Goal: Transaction & Acquisition: Purchase product/service

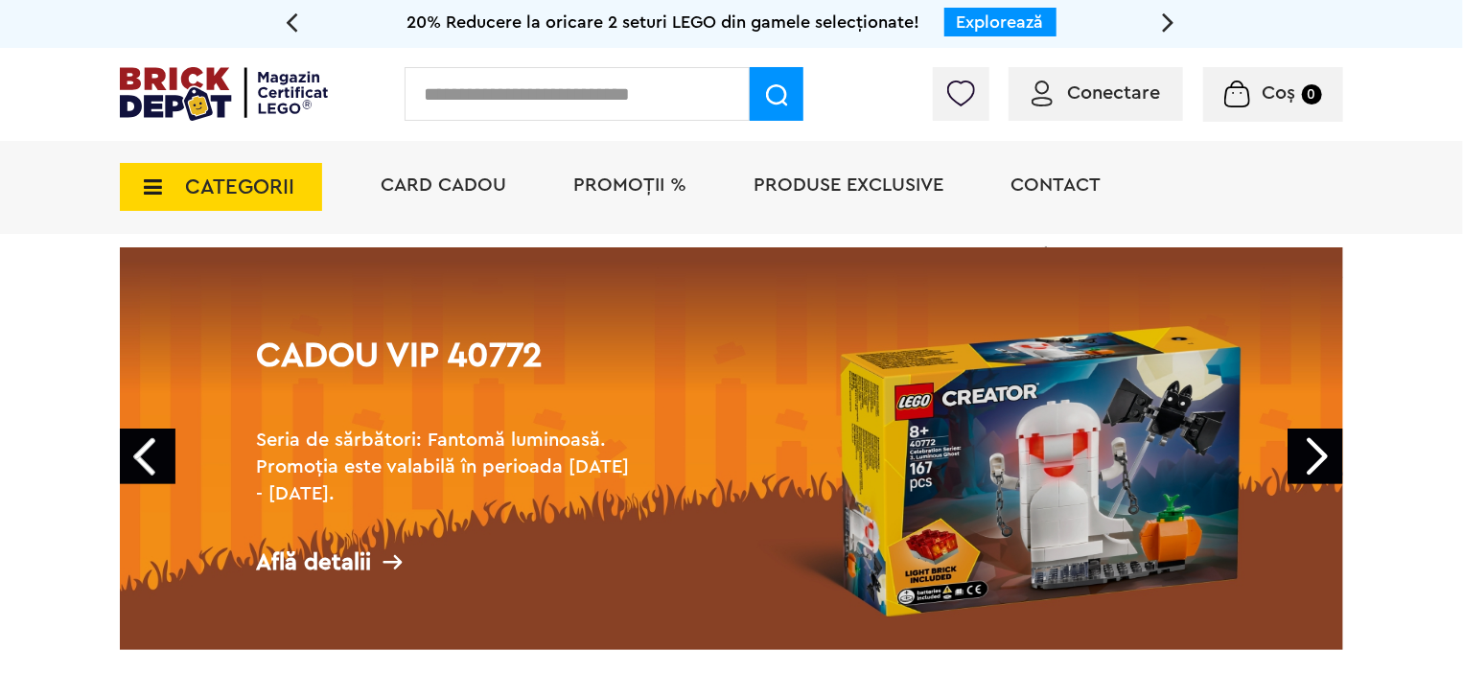
click at [611, 183] on span "PROMOȚII %" at bounding box center [629, 184] width 113 height 19
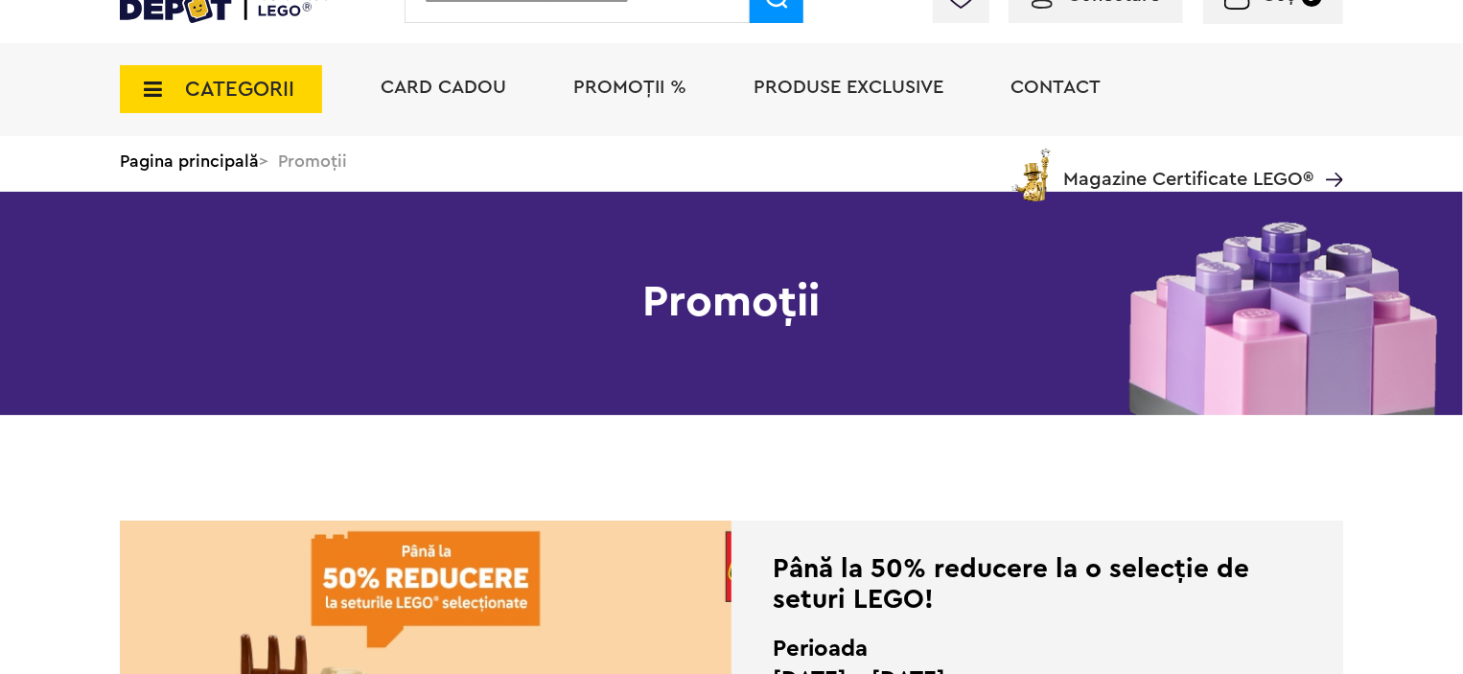
scroll to position [383, 0]
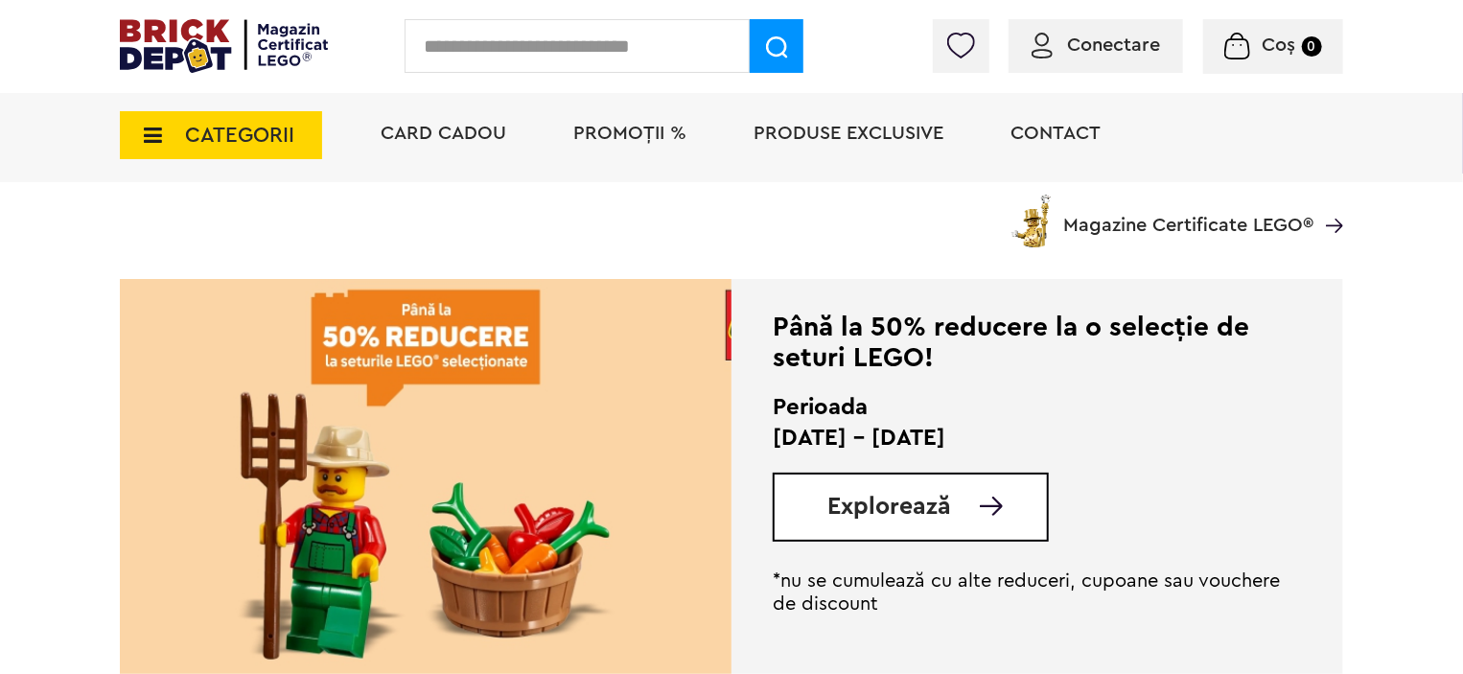
click at [807, 486] on div "Explorează" at bounding box center [911, 507] width 276 height 69
click at [856, 515] on span "Explorează" at bounding box center [889, 507] width 124 height 24
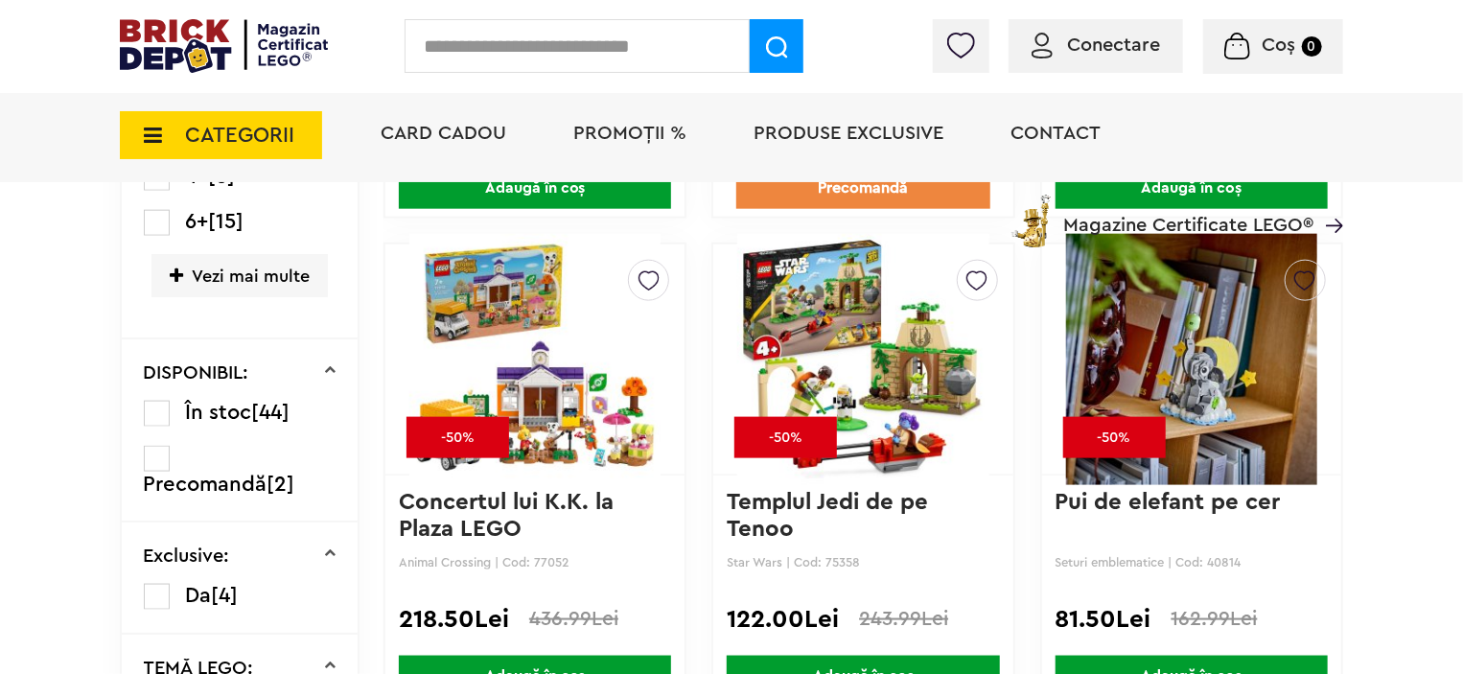
scroll to position [1149, 0]
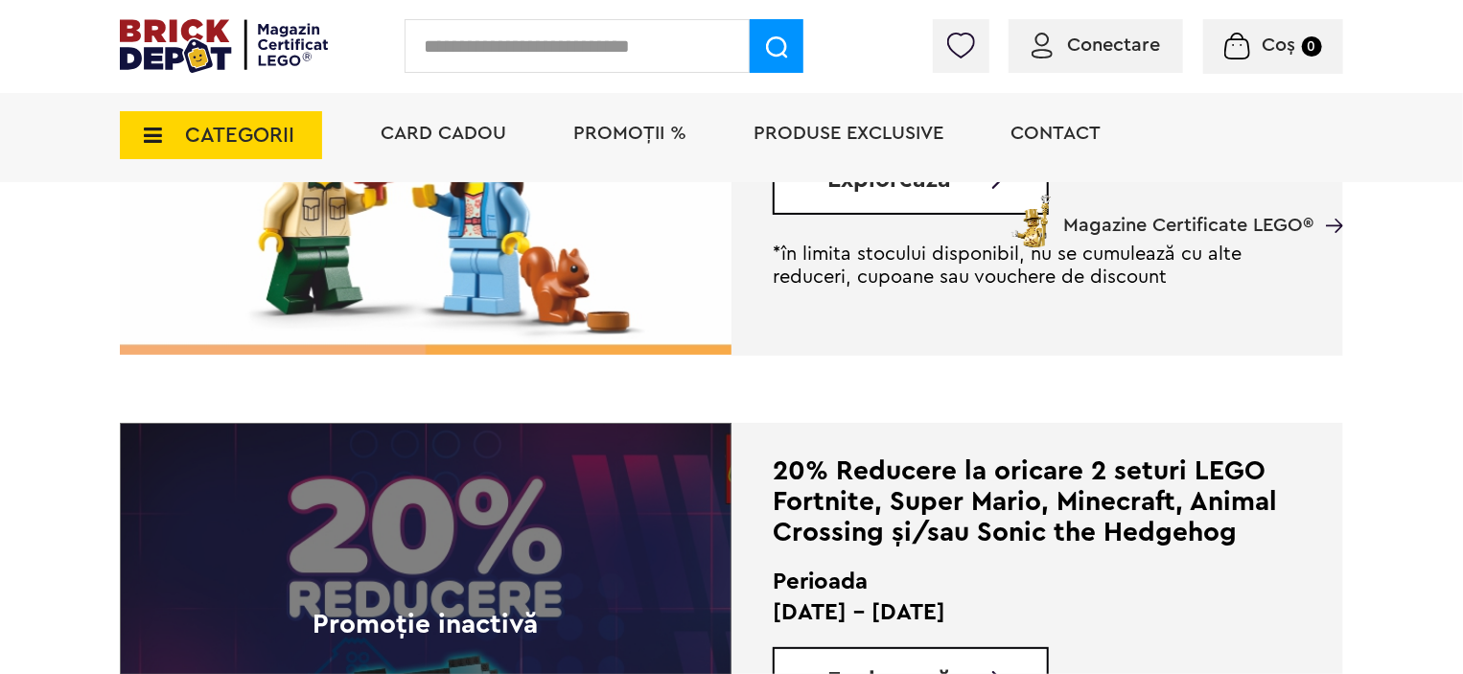
scroll to position [3555, 0]
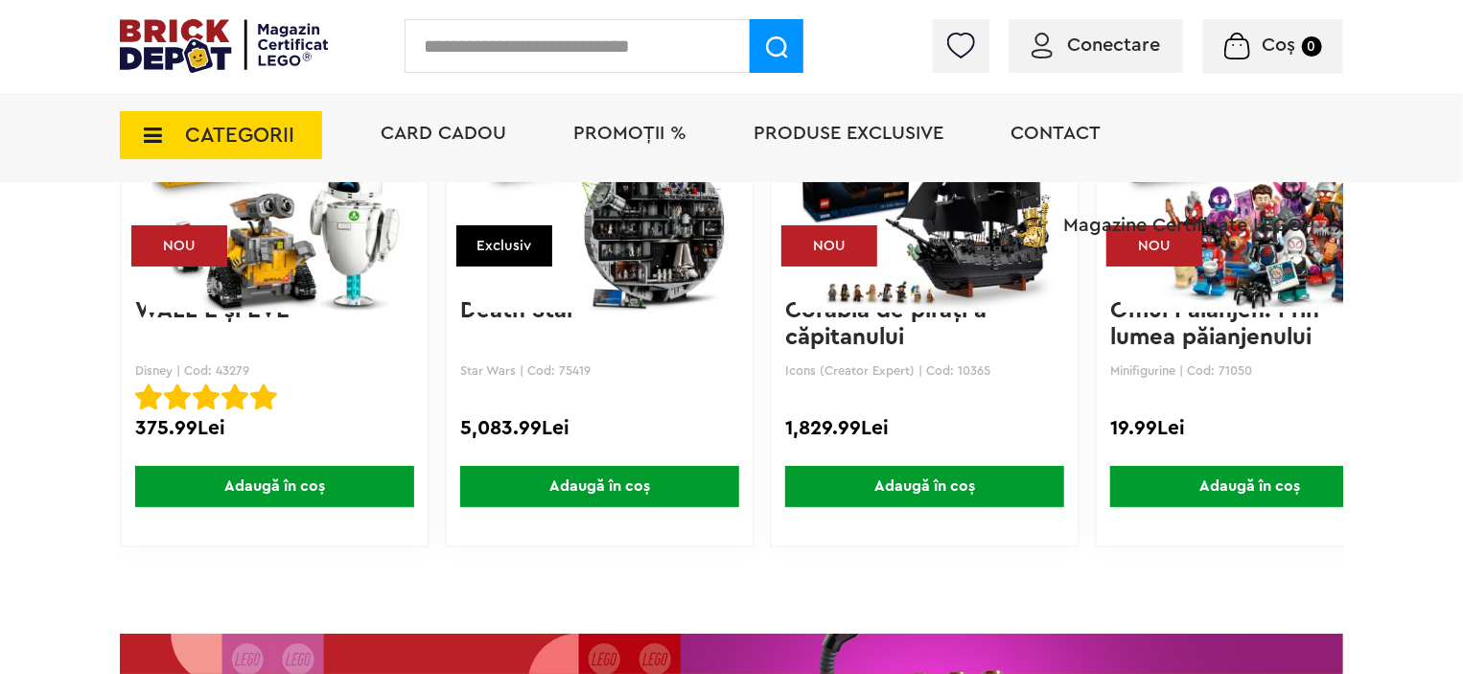
scroll to position [2588, 0]
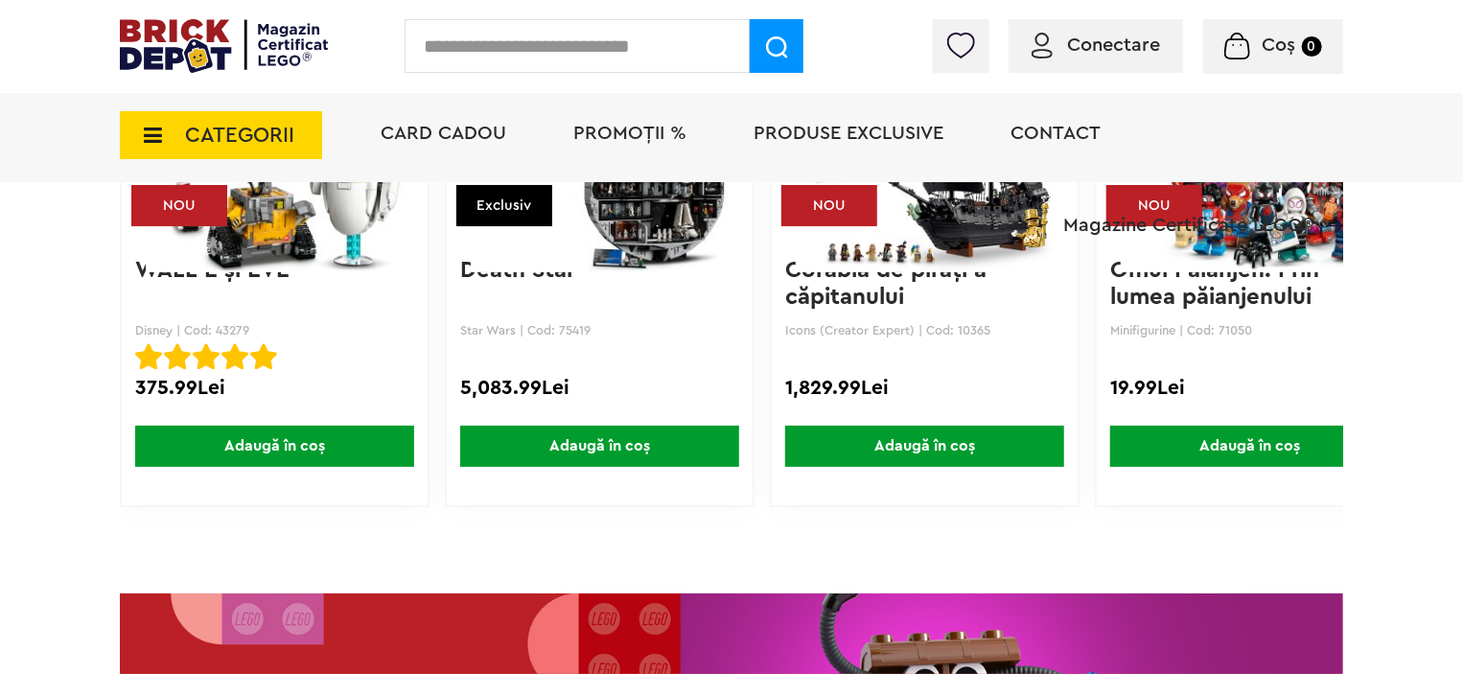
click at [623, 248] on img at bounding box center [600, 144] width 258 height 268
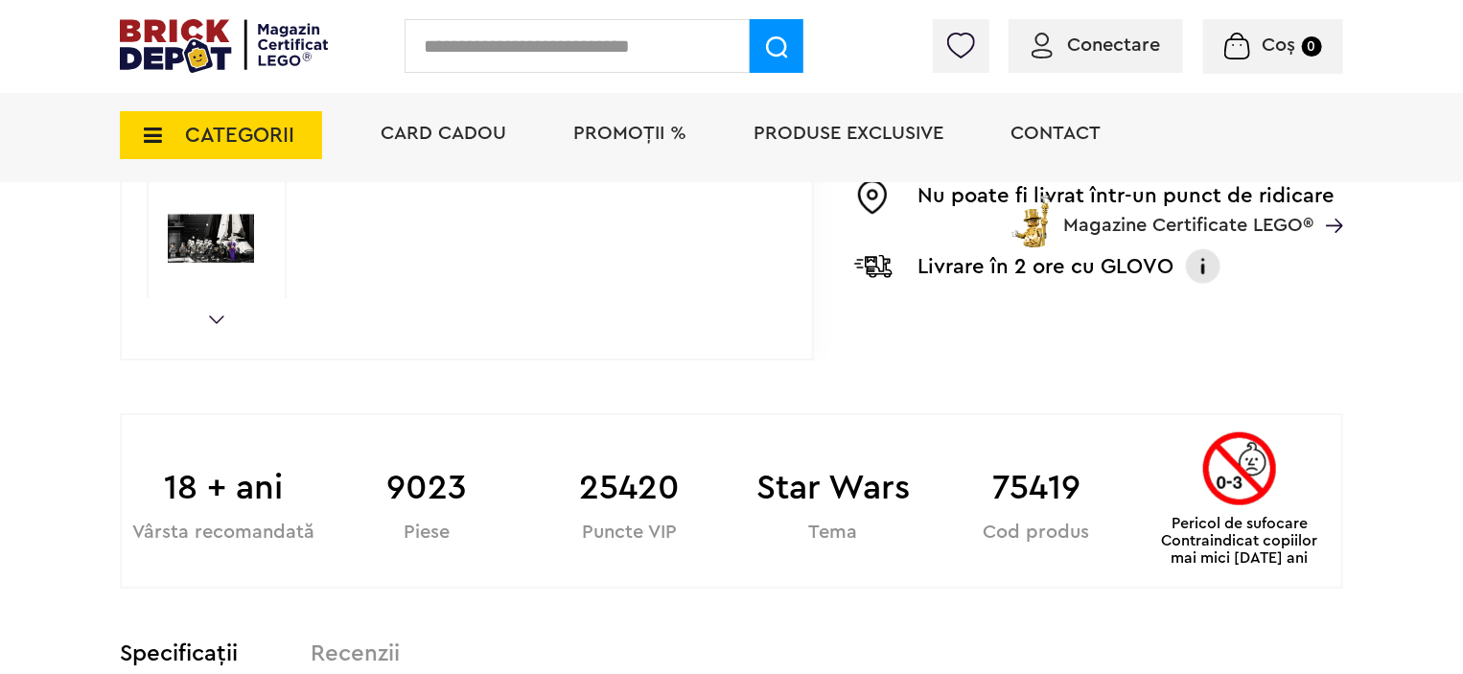
scroll to position [1103, 0]
